Goal: Navigation & Orientation: Find specific page/section

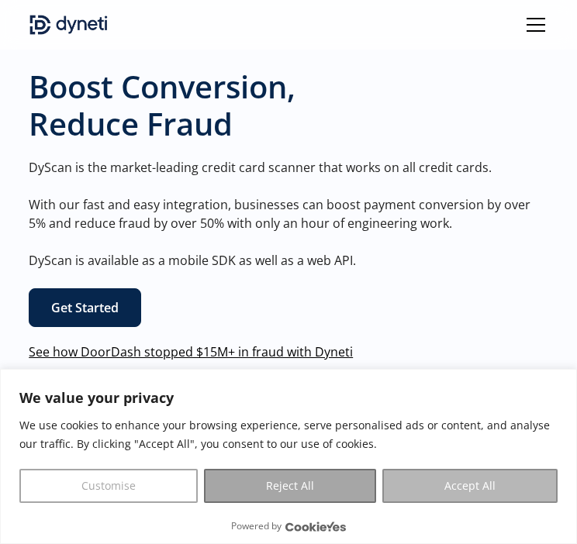
click at [443, 496] on button "Accept All" at bounding box center [469, 486] width 175 height 34
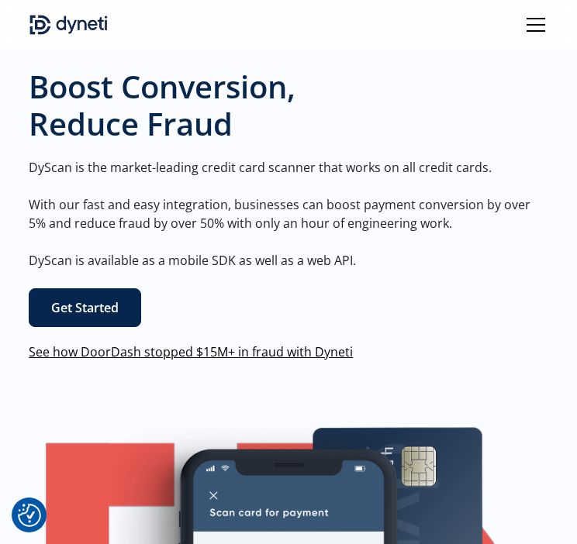
click at [535, 22] on div "menu" at bounding box center [535, 24] width 37 height 37
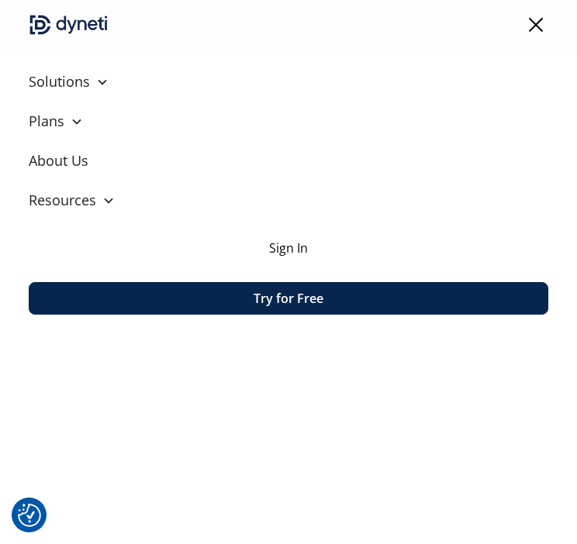
click at [77, 167] on link "About Us" at bounding box center [288, 161] width 519 height 40
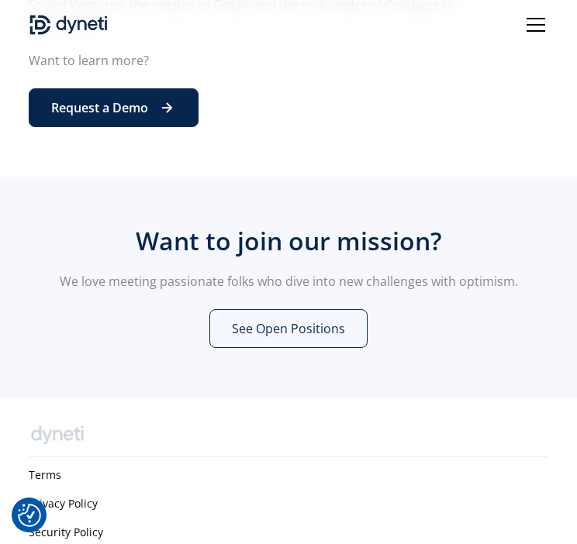
scroll to position [615, 0]
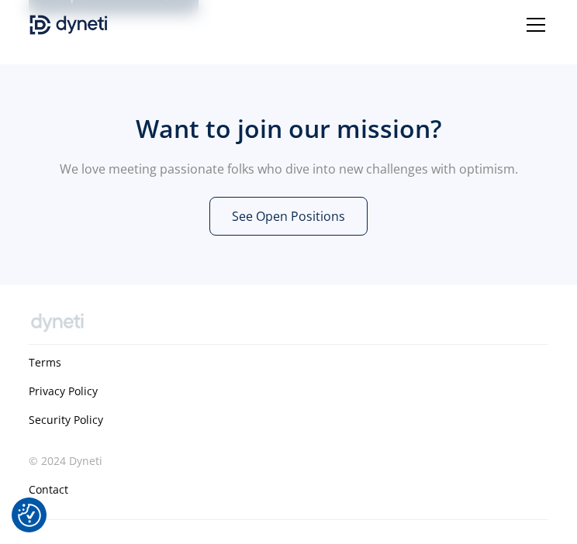
click at [316, 214] on link "See Open Positions" at bounding box center [288, 216] width 158 height 39
